Goal: Information Seeking & Learning: Understand process/instructions

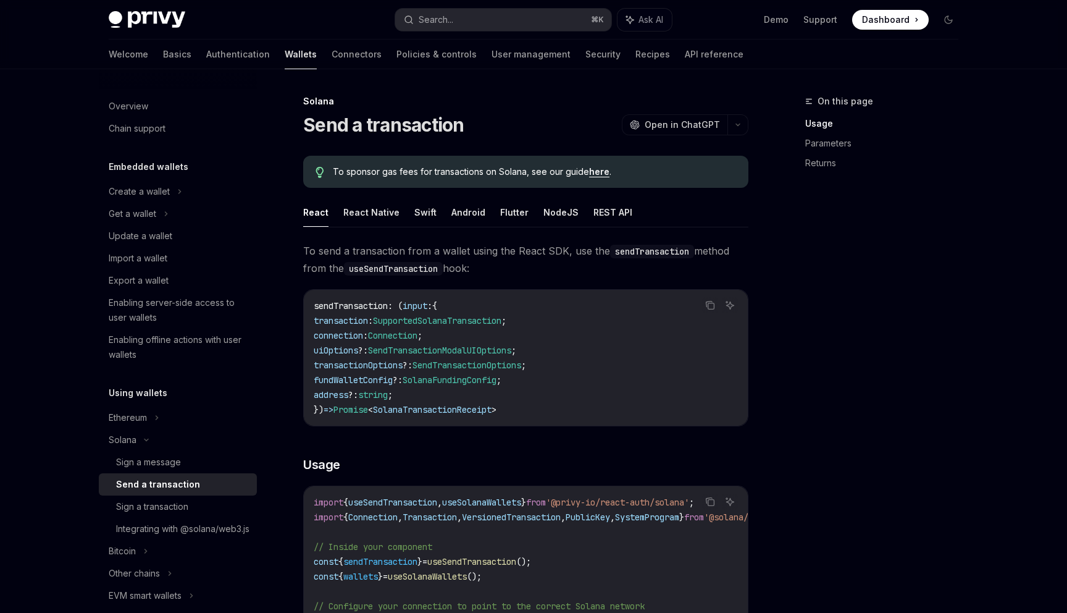
click at [794, 218] on div "On this page Usage Parameters Returns" at bounding box center [875, 353] width 188 height 519
click at [817, 212] on div "On this page Usage Parameters Returns" at bounding box center [875, 353] width 188 height 519
click at [986, 584] on button "Increment" at bounding box center [983, 589] width 49 height 17
click at [986, 587] on button "Increment" at bounding box center [993, 595] width 49 height 17
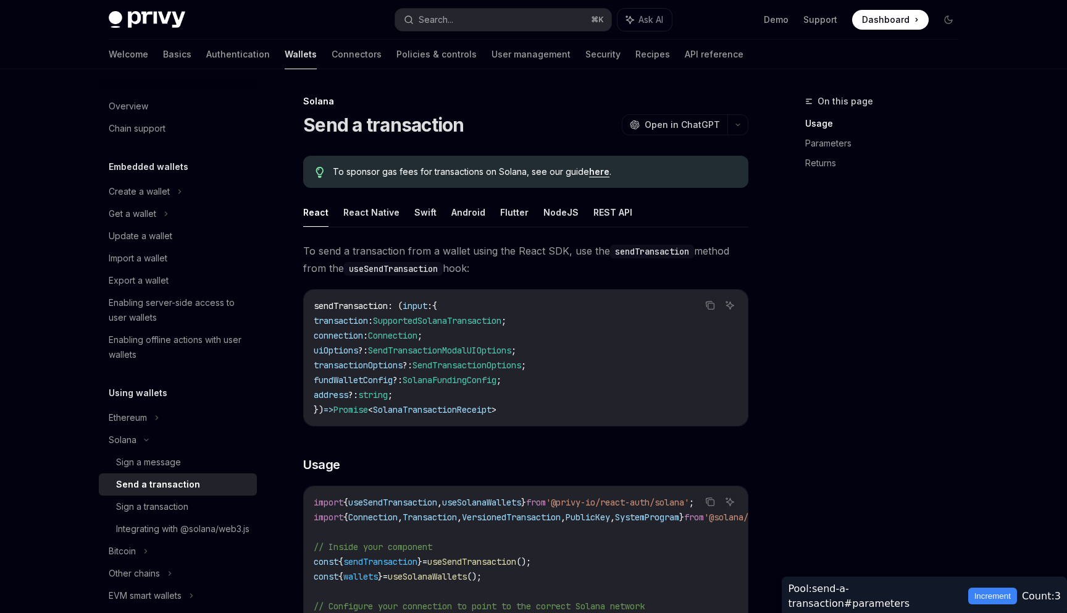
click at [986, 587] on button "Increment" at bounding box center [993, 595] width 49 height 17
click at [983, 594] on button "Increment" at bounding box center [993, 595] width 49 height 17
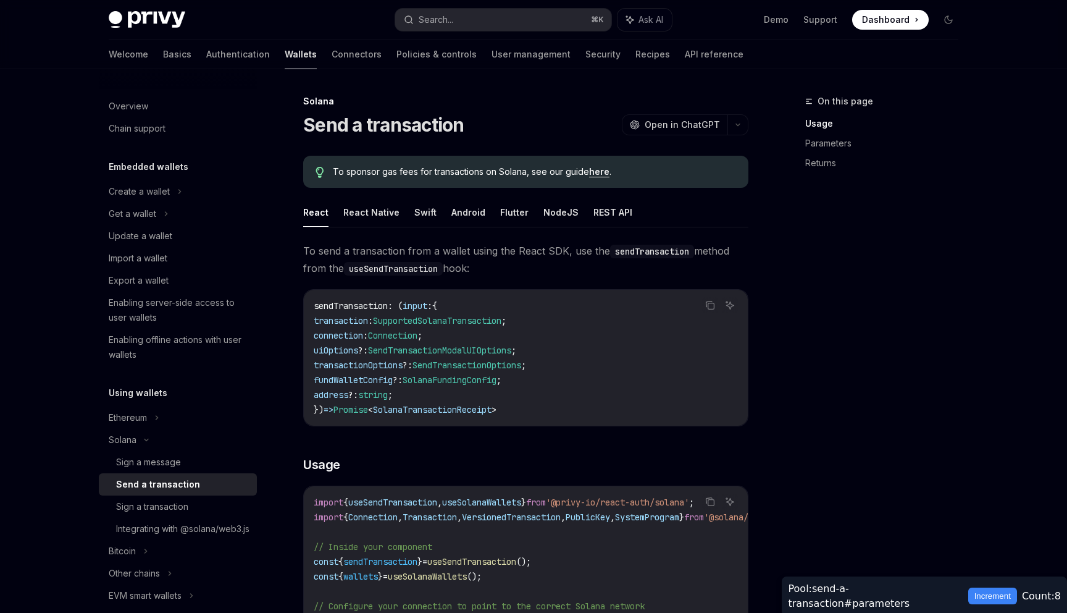
click at [983, 594] on button "Increment" at bounding box center [993, 595] width 49 height 17
click at [883, 342] on div "On this page Usage Parameters Returns" at bounding box center [875, 353] width 188 height 519
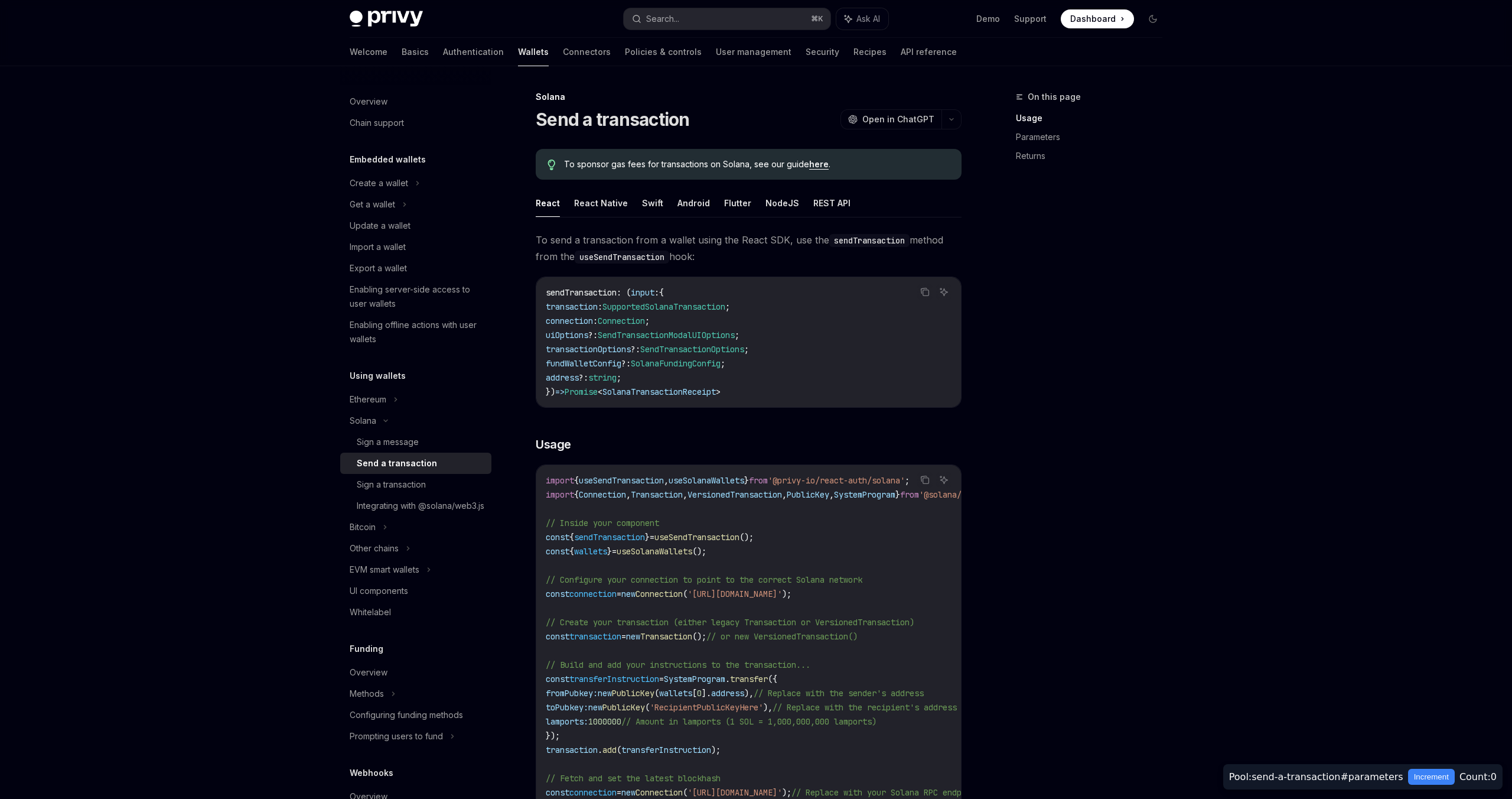
type textarea "*"
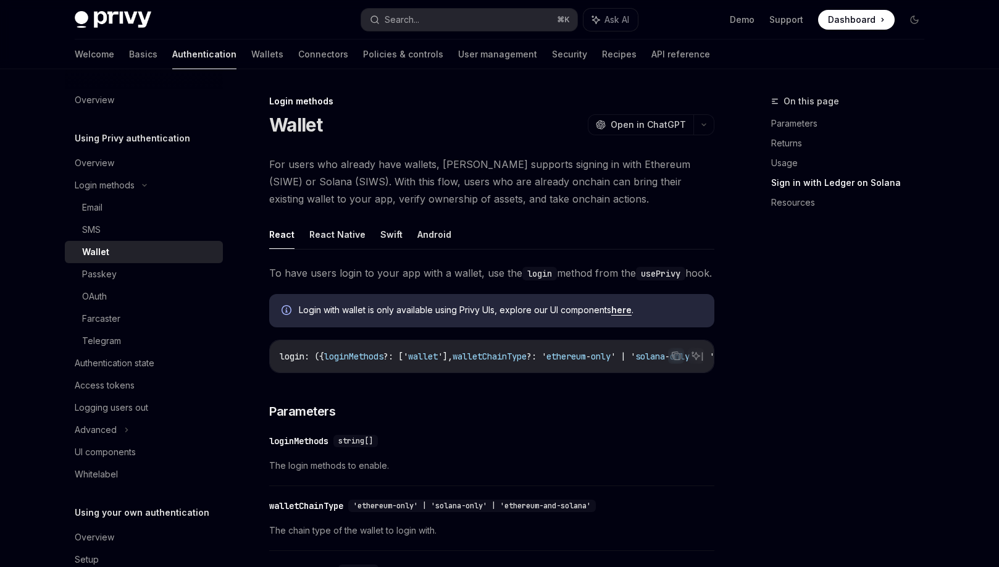
scroll to position [1230, 0]
